Goal: Task Accomplishment & Management: Manage account settings

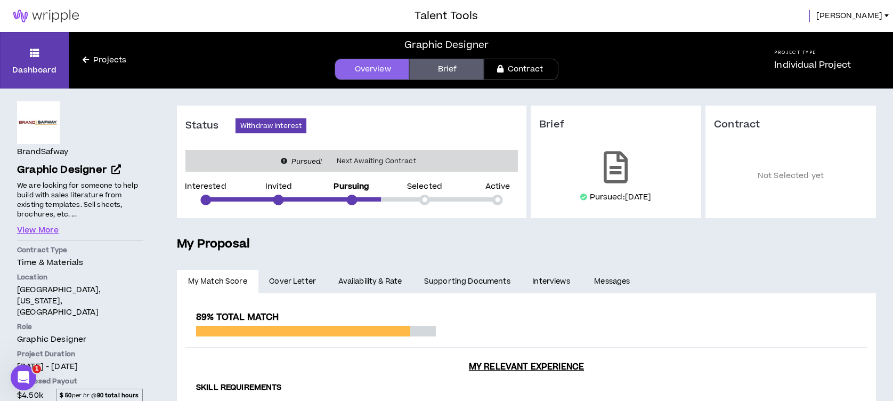
click at [880, 14] on span "Lucas" at bounding box center [849, 16] width 66 height 12
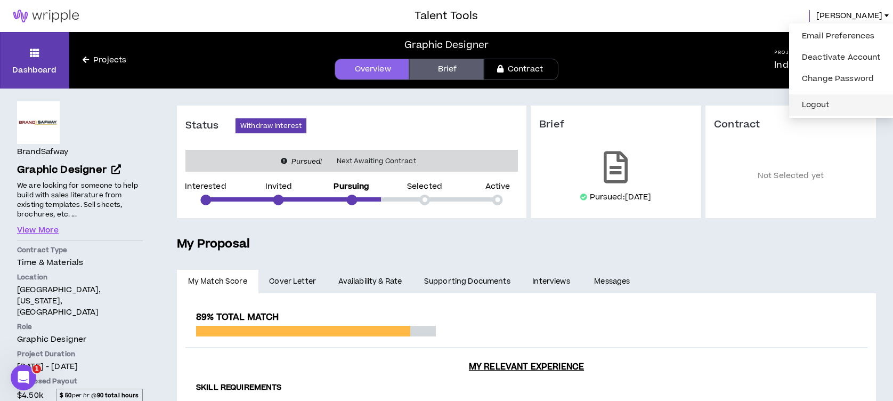
click at [837, 103] on button "Logout" at bounding box center [841, 105] width 92 height 16
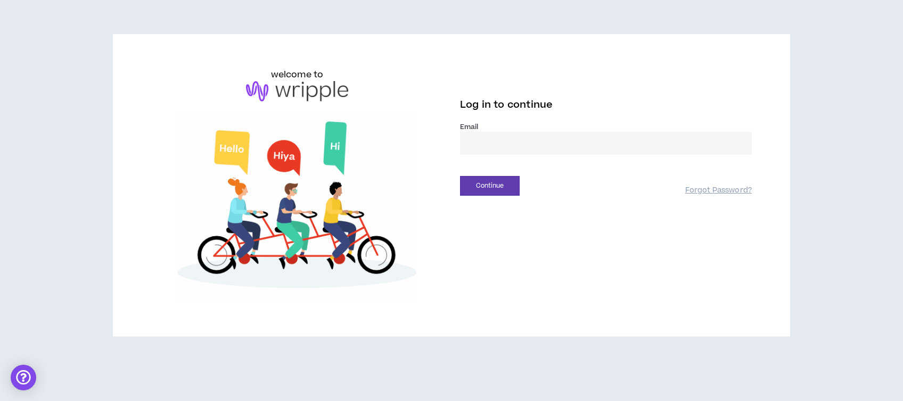
click at [521, 142] on input "email" at bounding box center [606, 143] width 292 height 23
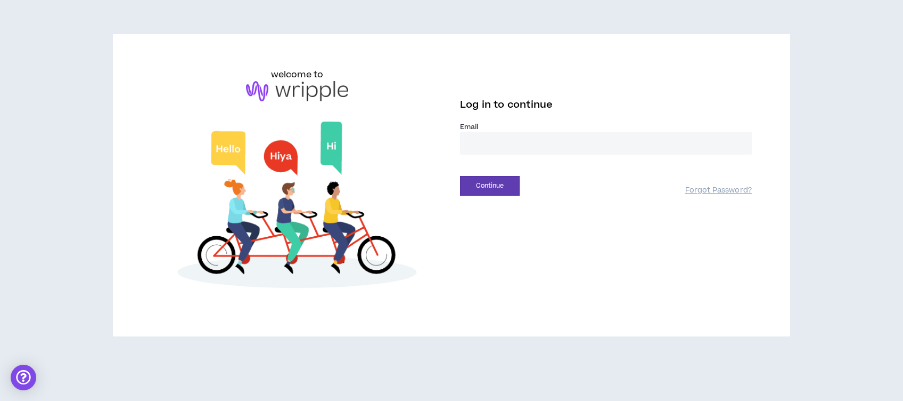
type input "**********"
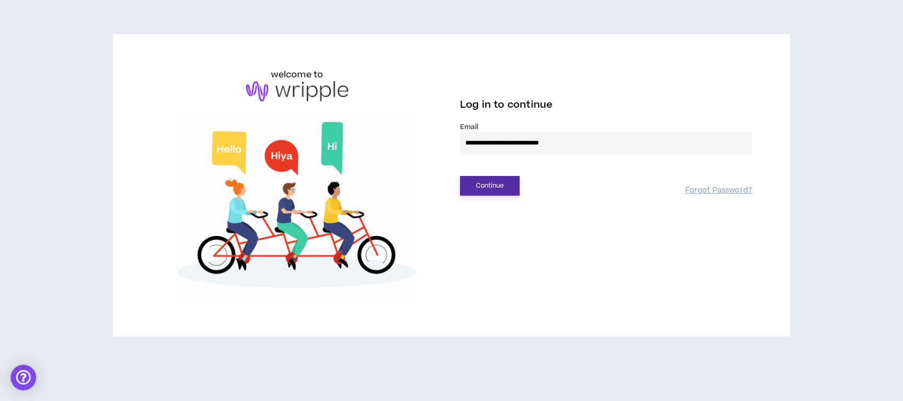
click at [499, 192] on button "Continue" at bounding box center [490, 186] width 60 height 20
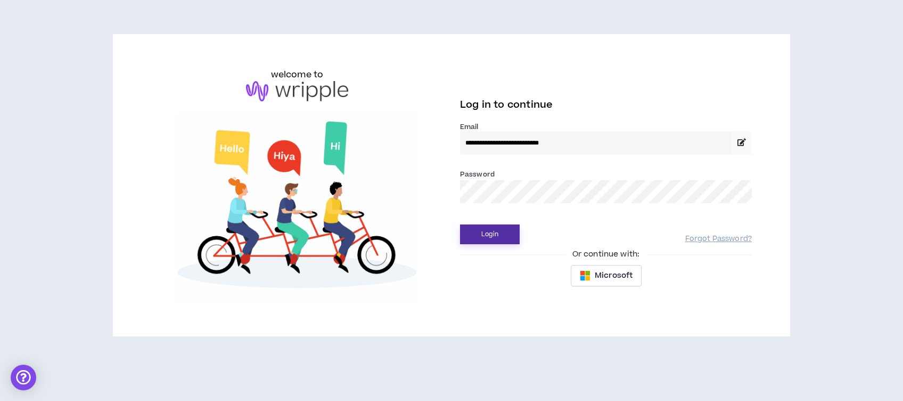
click at [481, 239] on button "Login" at bounding box center [490, 234] width 60 height 20
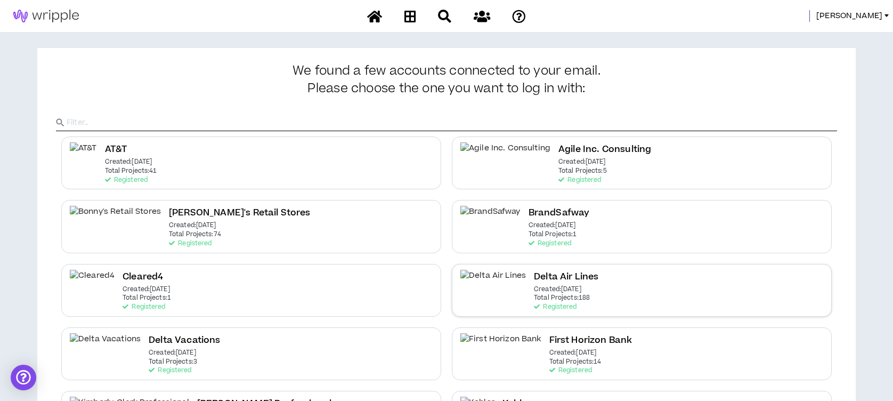
click at [534, 276] on h2 "Delta Air Lines" at bounding box center [566, 277] width 64 height 14
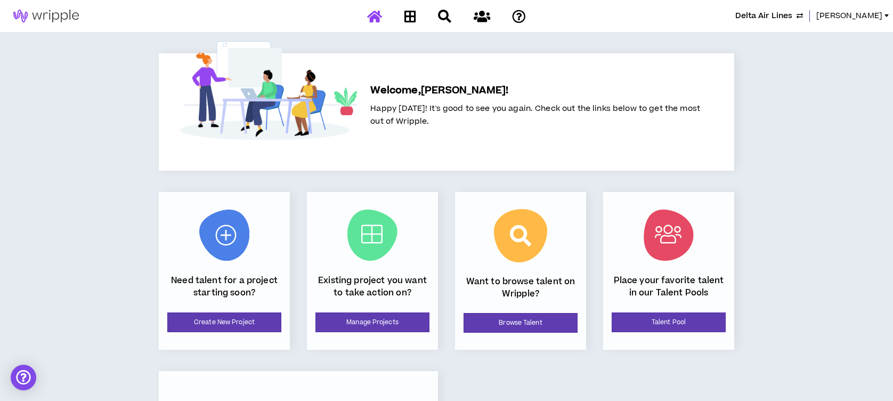
click at [365, 13] on div at bounding box center [446, 16] width 186 height 19
click at [374, 15] on div at bounding box center [446, 16] width 186 height 19
click at [801, 17] on button "Delta Air Lines" at bounding box center [769, 16] width 68 height 12
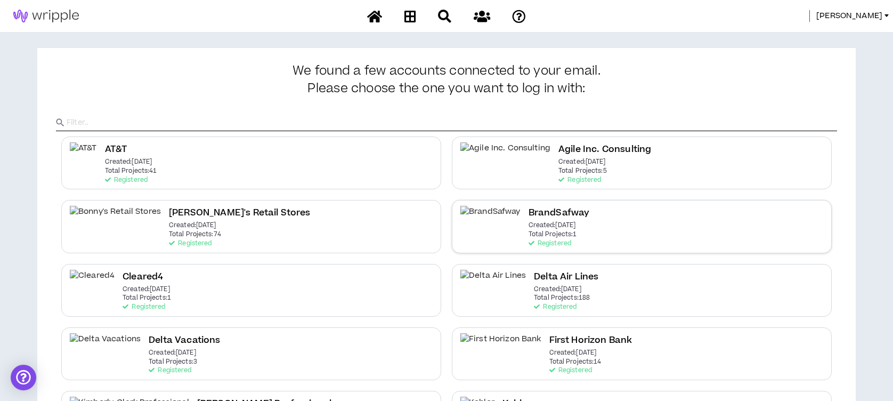
click at [542, 214] on h2 "BrandSafway" at bounding box center [558, 213] width 61 height 14
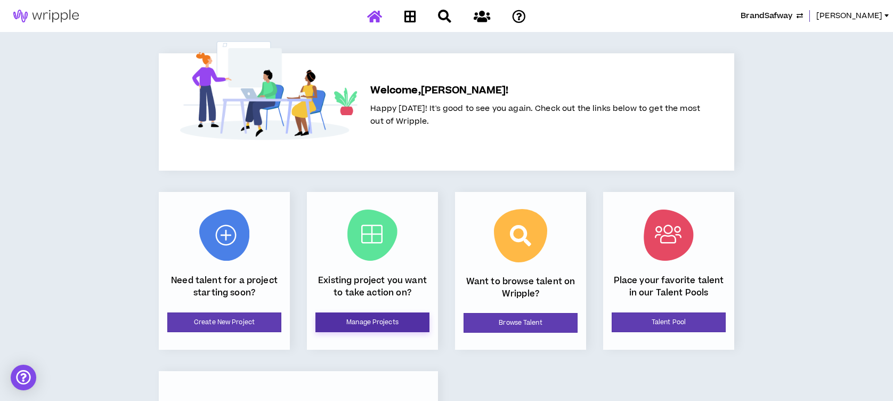
click at [371, 317] on link "Manage Projects" at bounding box center [372, 322] width 114 height 20
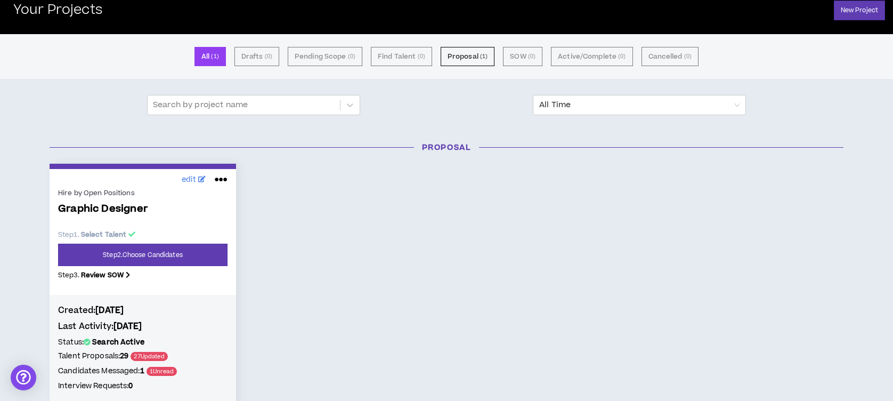
scroll to position [45, 0]
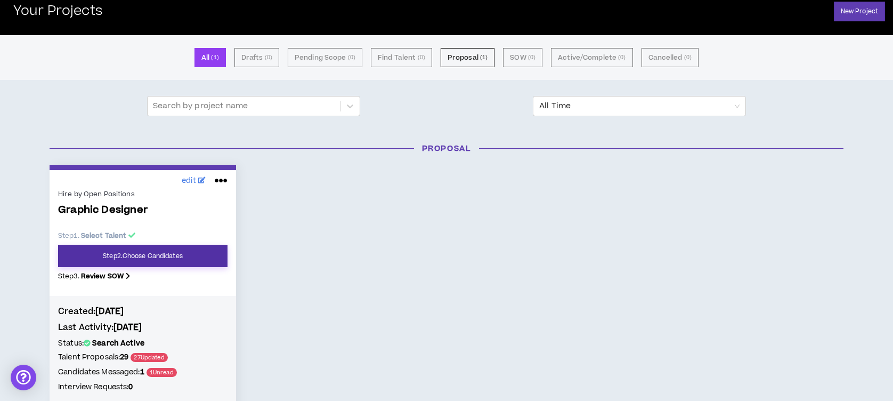
click at [172, 254] on link "Step 2 . Choose Candidates" at bounding box center [142, 255] width 169 height 22
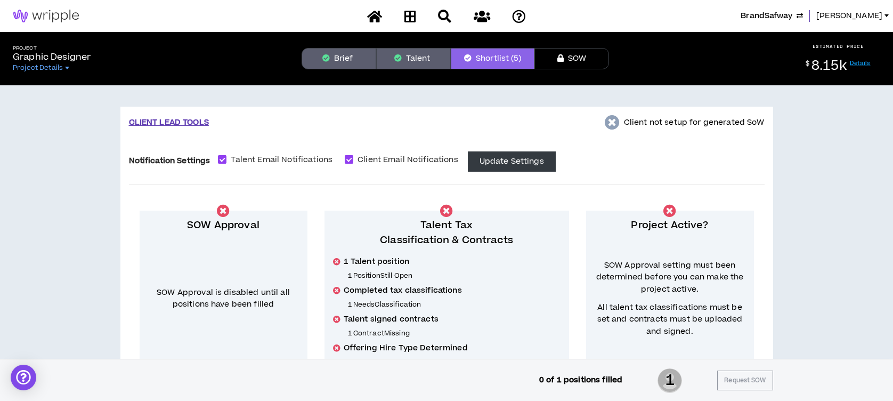
click at [413, 62] on button "Talent" at bounding box center [413, 58] width 75 height 21
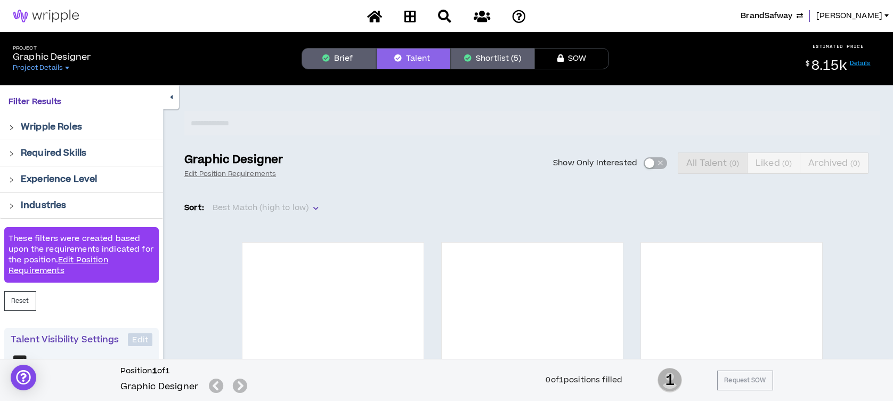
click at [336, 58] on button "Brief" at bounding box center [338, 58] width 75 height 21
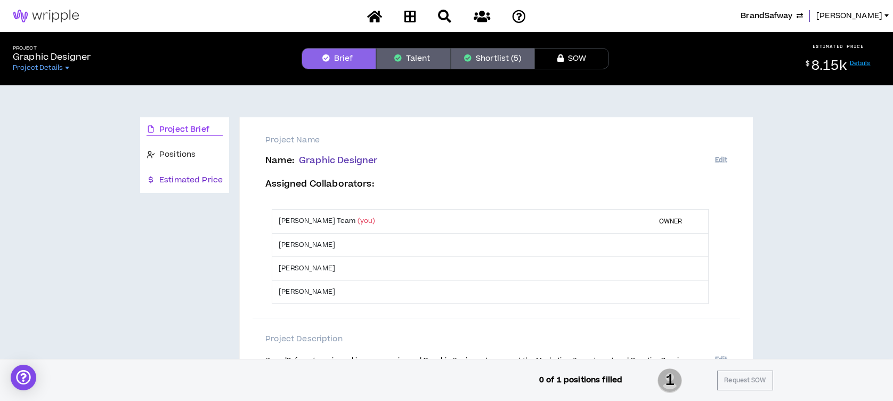
click at [170, 180] on span "Estimated Price" at bounding box center [190, 180] width 63 height 12
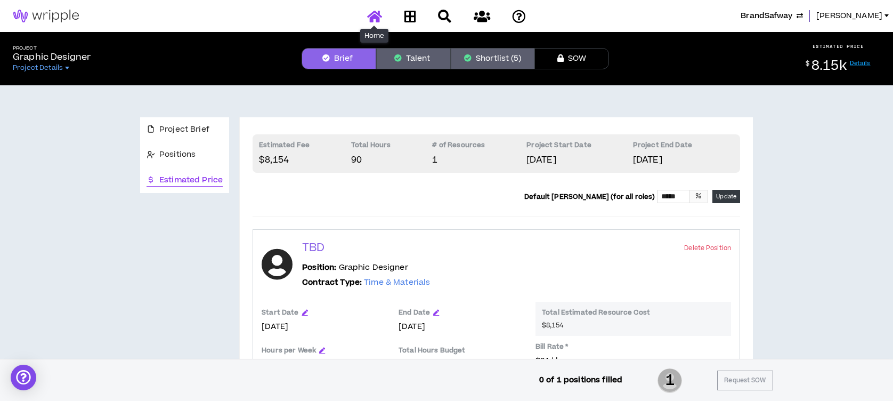
click at [374, 13] on icon at bounding box center [374, 16] width 15 height 13
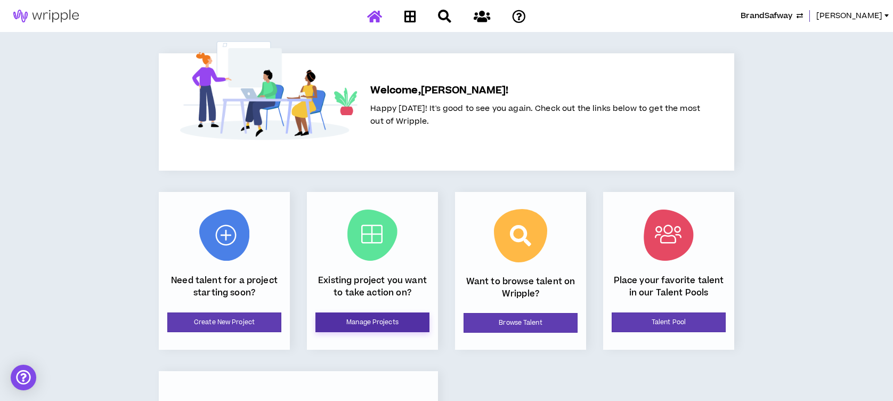
click at [397, 319] on link "Manage Projects" at bounding box center [372, 322] width 114 height 20
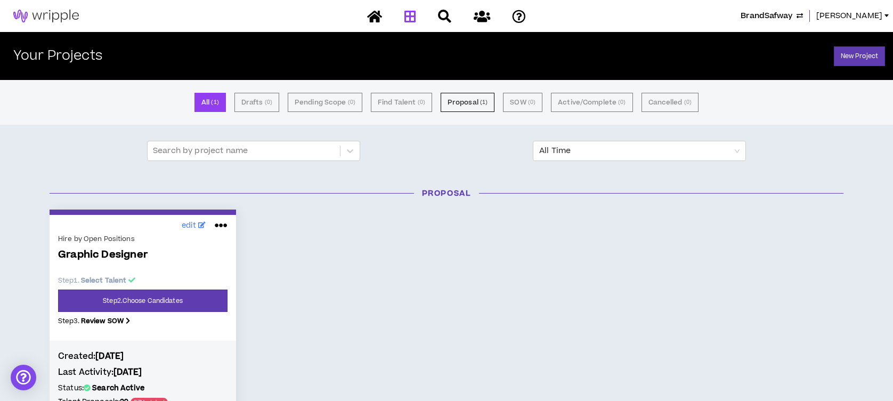
click at [798, 18] on button "BrandSafway" at bounding box center [771, 16] width 62 height 12
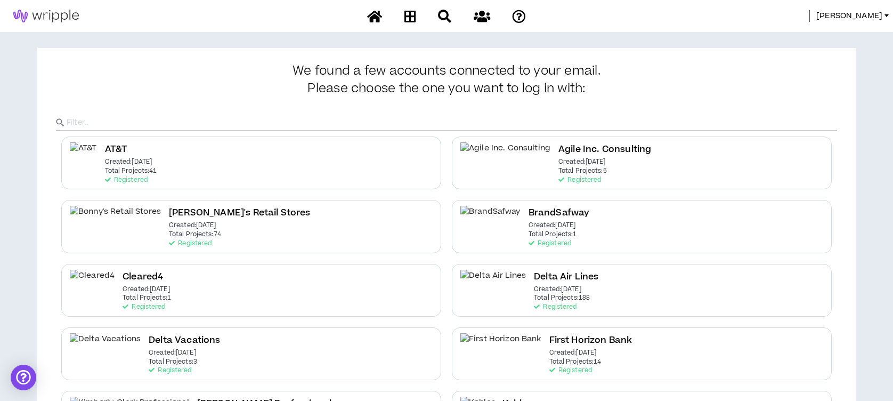
click at [537, 280] on h2 "Delta Air Lines" at bounding box center [566, 277] width 64 height 14
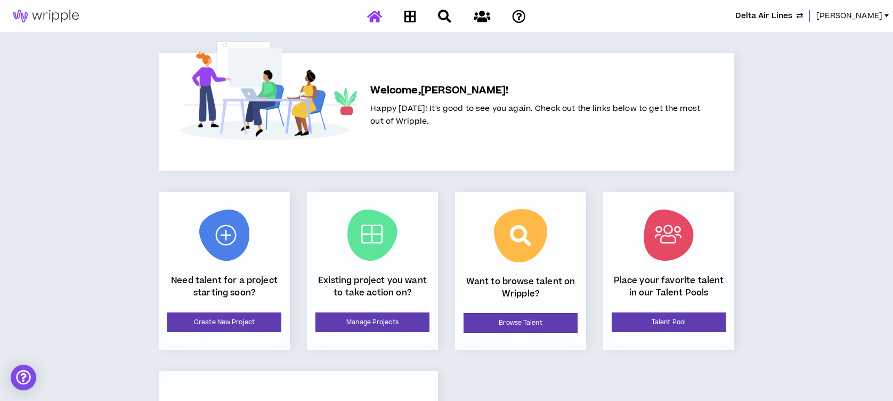
click at [829, 17] on span "[PERSON_NAME]" at bounding box center [849, 16] width 66 height 12
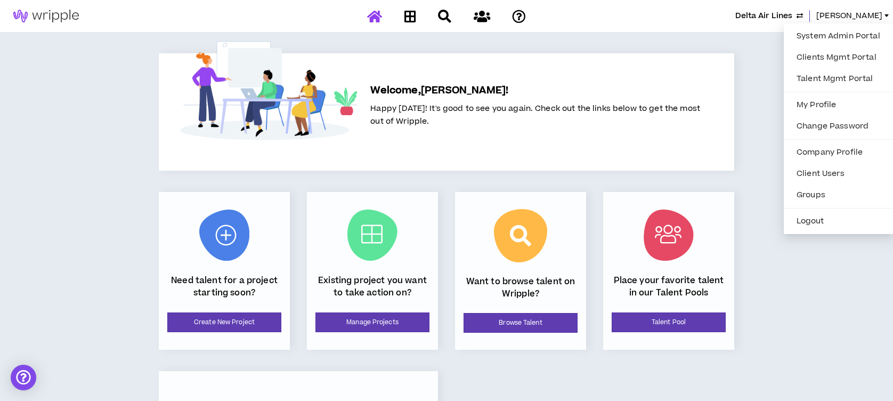
click at [738, 53] on div "Welcome, [PERSON_NAME] ! Happy [DATE]! It's good to see you again. Check out th…" at bounding box center [446, 270] width 613 height 477
